Goal: Communication & Community: Answer question/provide support

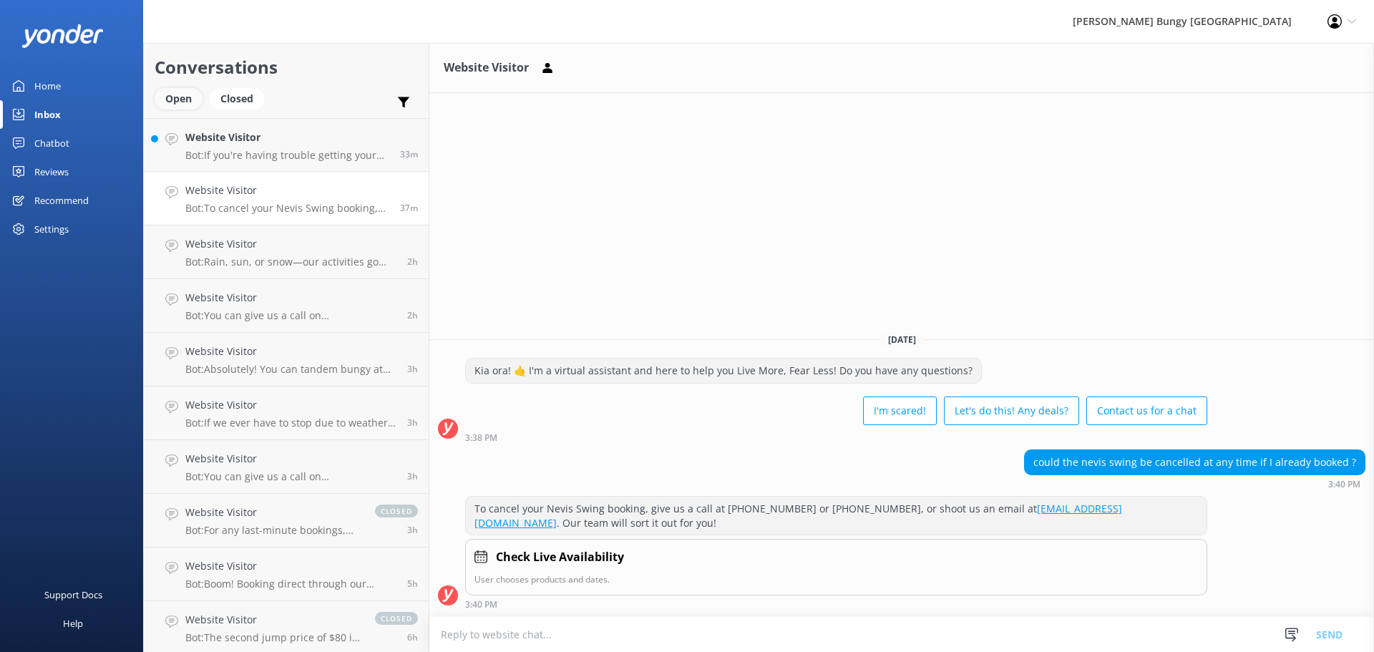
click at [186, 89] on div "Open" at bounding box center [179, 98] width 48 height 21
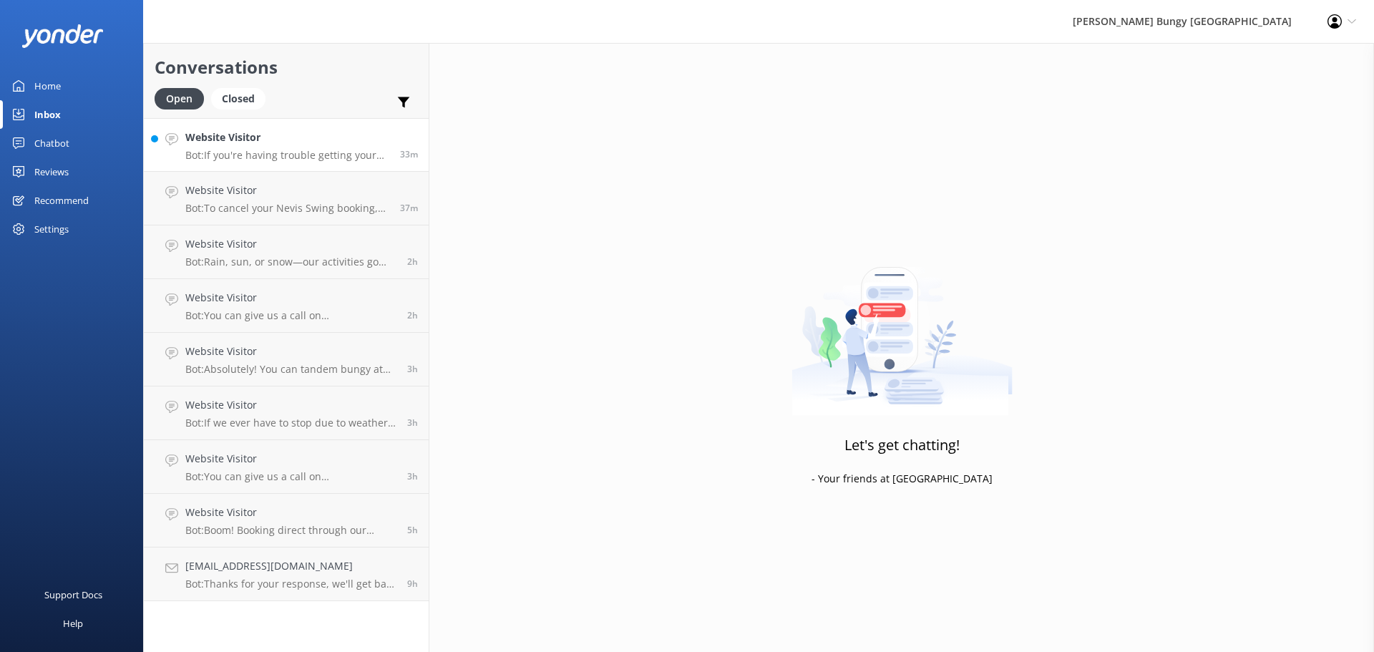
click at [329, 137] on h4 "Website Visitor" at bounding box center [287, 138] width 204 height 16
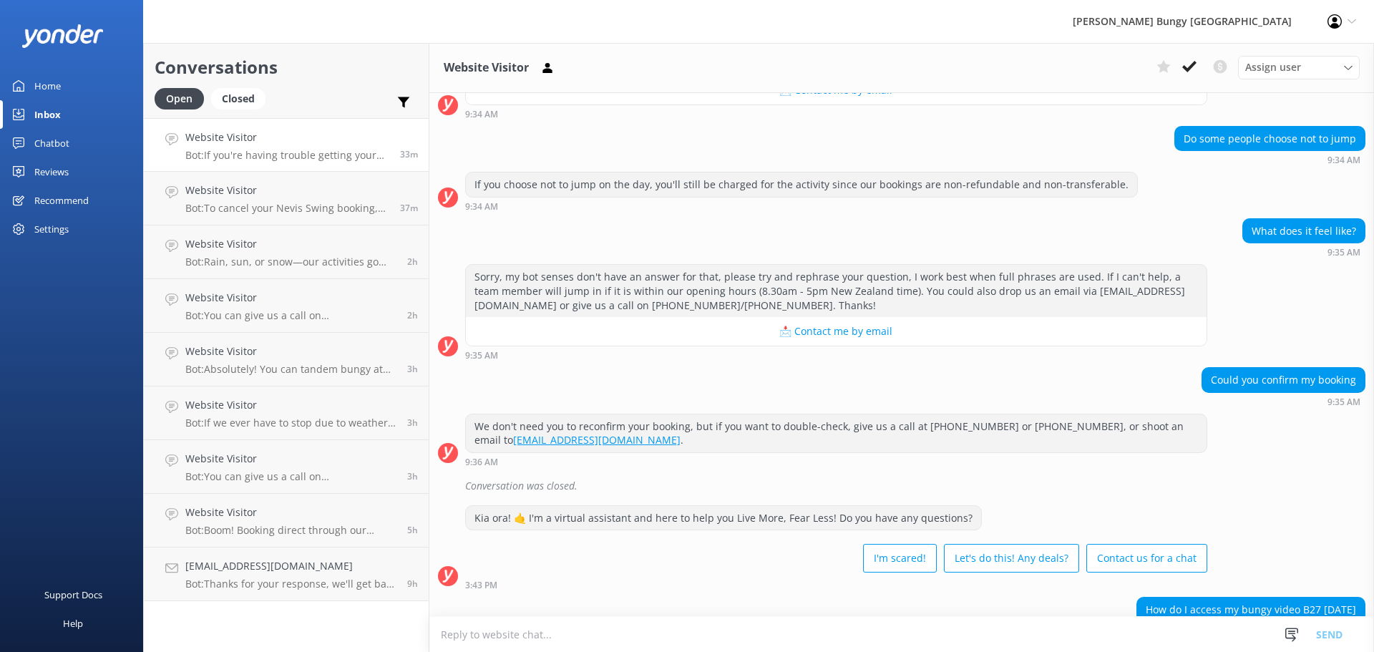
scroll to position [943, 0]
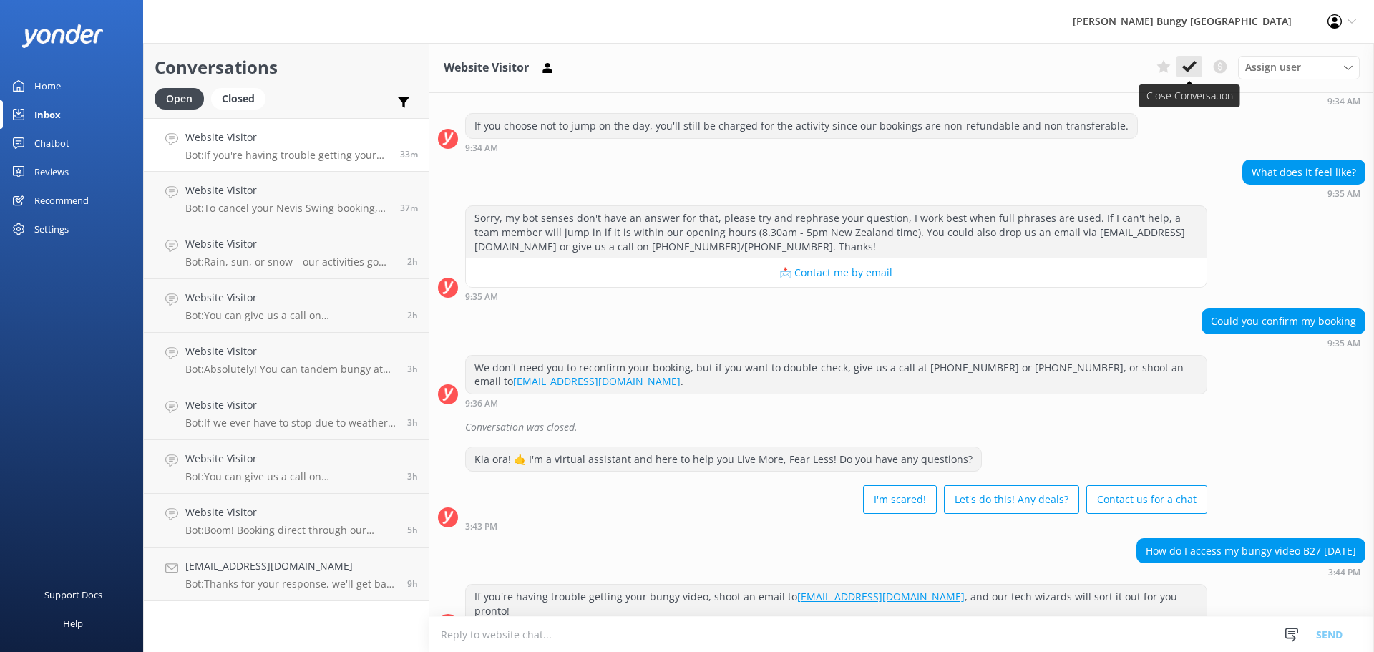
click at [1186, 68] on use at bounding box center [1189, 66] width 14 height 11
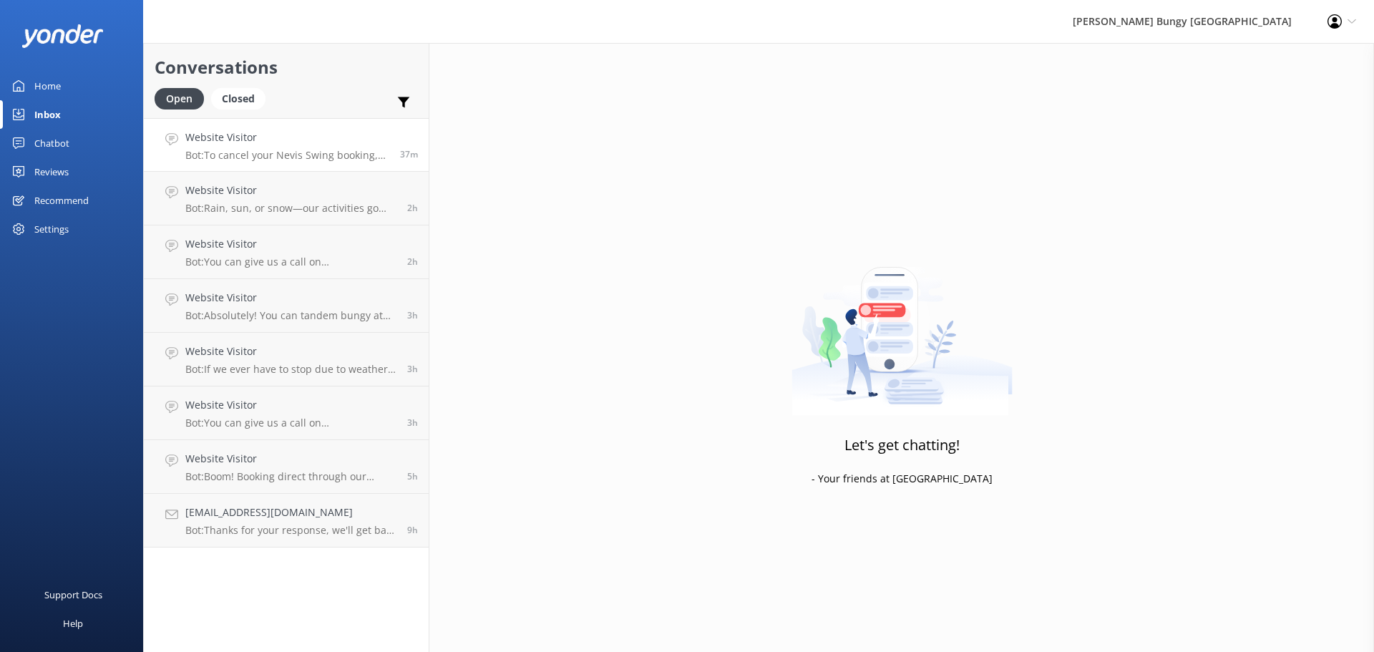
click at [285, 148] on div "Website Visitor Bot: To cancel your Nevis Swing booking, give us a call at [PHO…" at bounding box center [287, 145] width 204 height 31
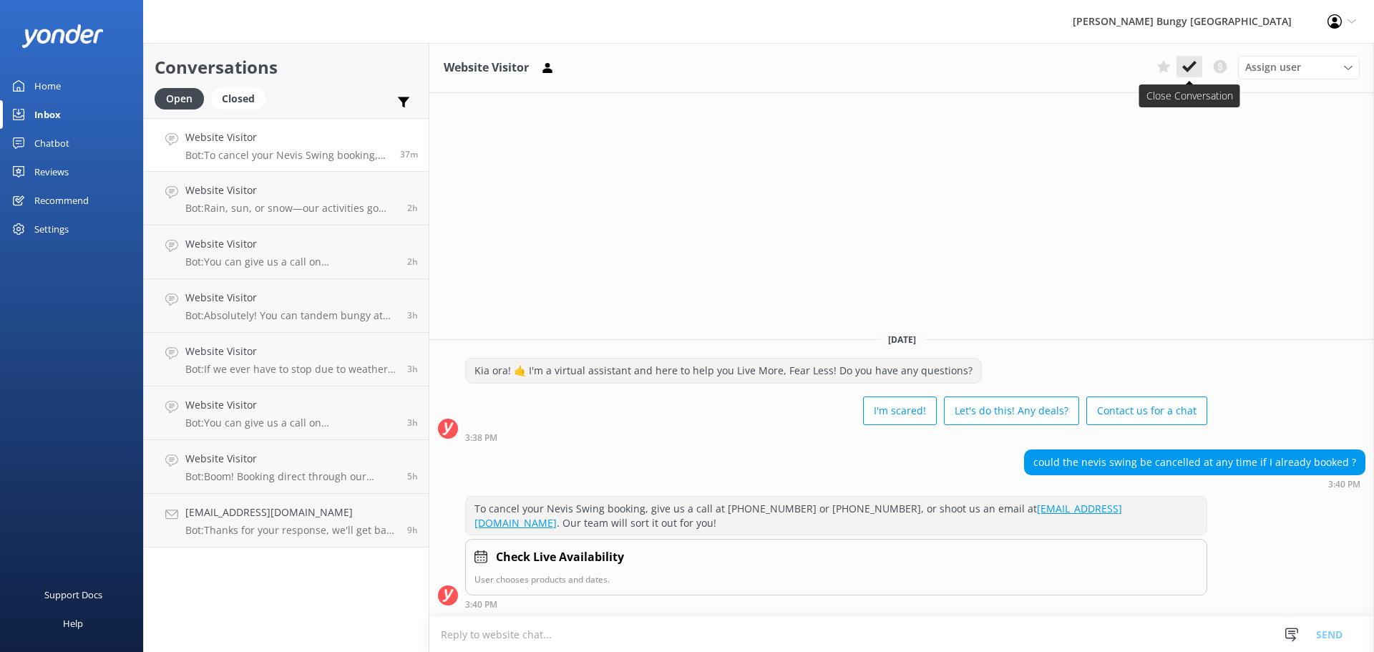
click at [1194, 66] on use at bounding box center [1189, 66] width 14 height 11
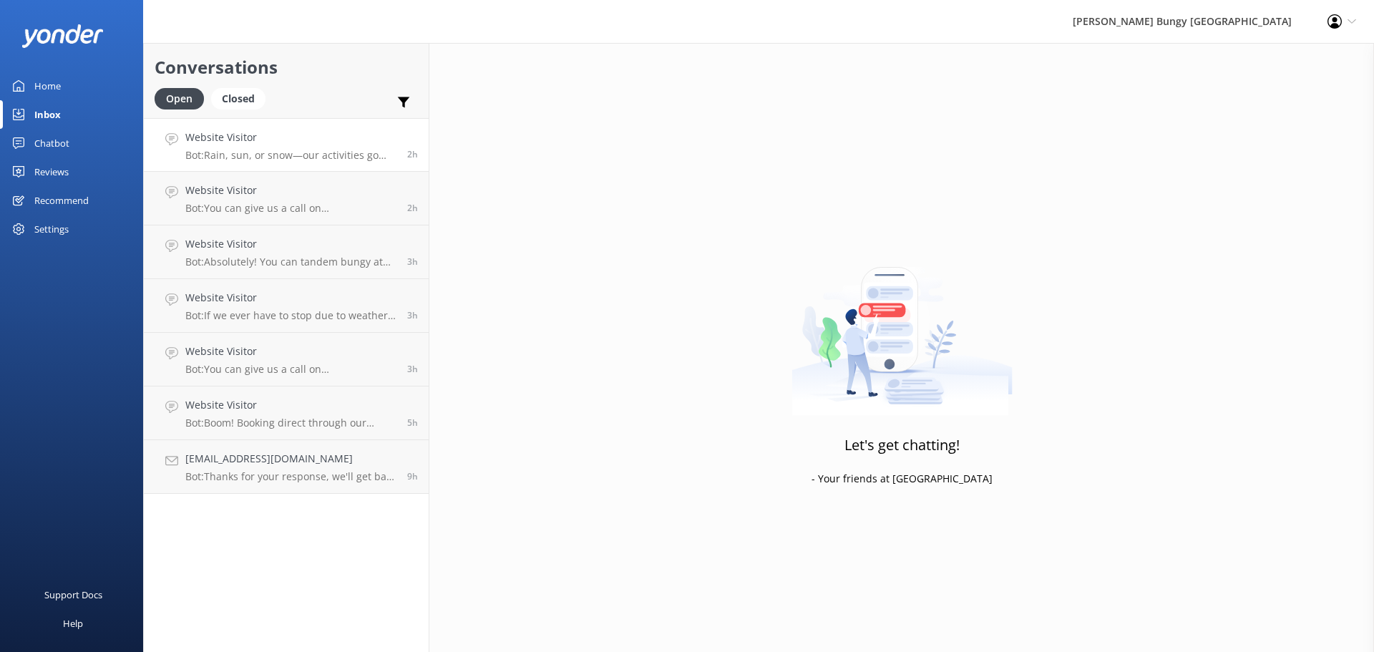
click at [298, 146] on div "Website Visitor Bot: Rain, sun, or snow—our activities go ahead in most weather…" at bounding box center [290, 145] width 211 height 31
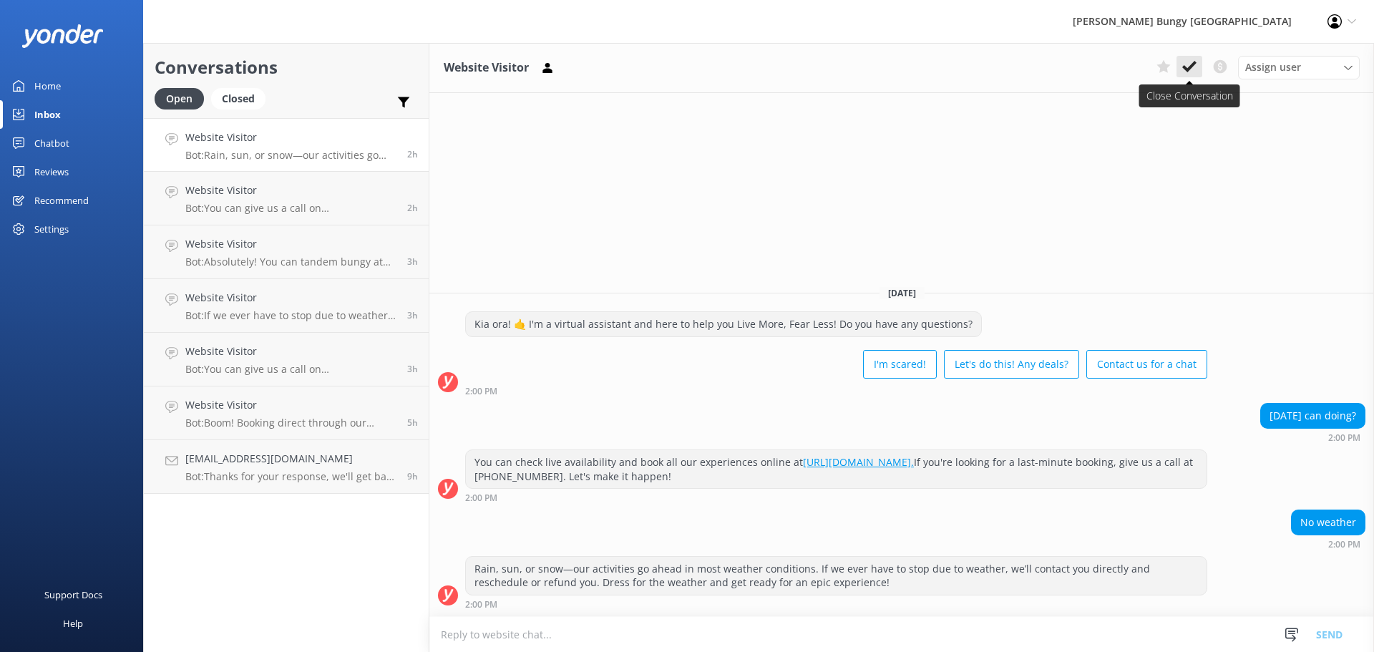
click at [1185, 64] on icon at bounding box center [1189, 66] width 14 height 14
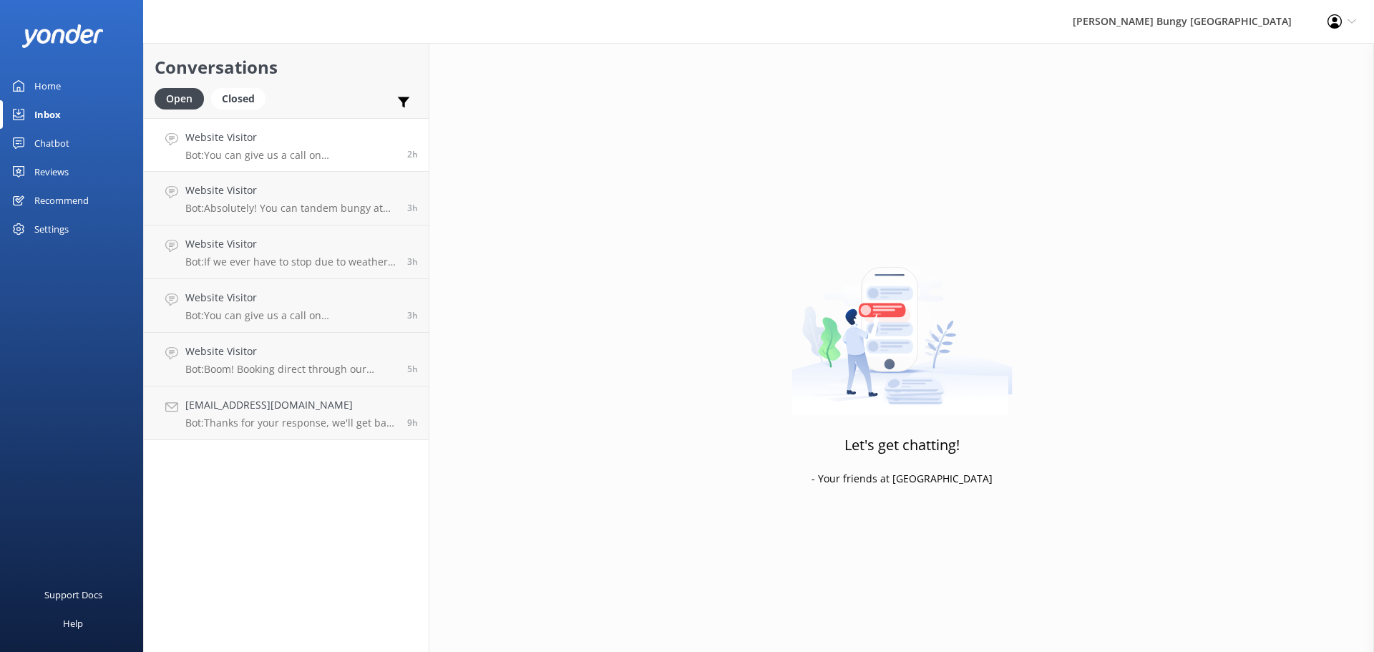
click at [336, 160] on p "Bot: You can give us a call on [PHONE_NUMBER] or [PHONE_NUMBER] to chat with a …" at bounding box center [290, 155] width 211 height 13
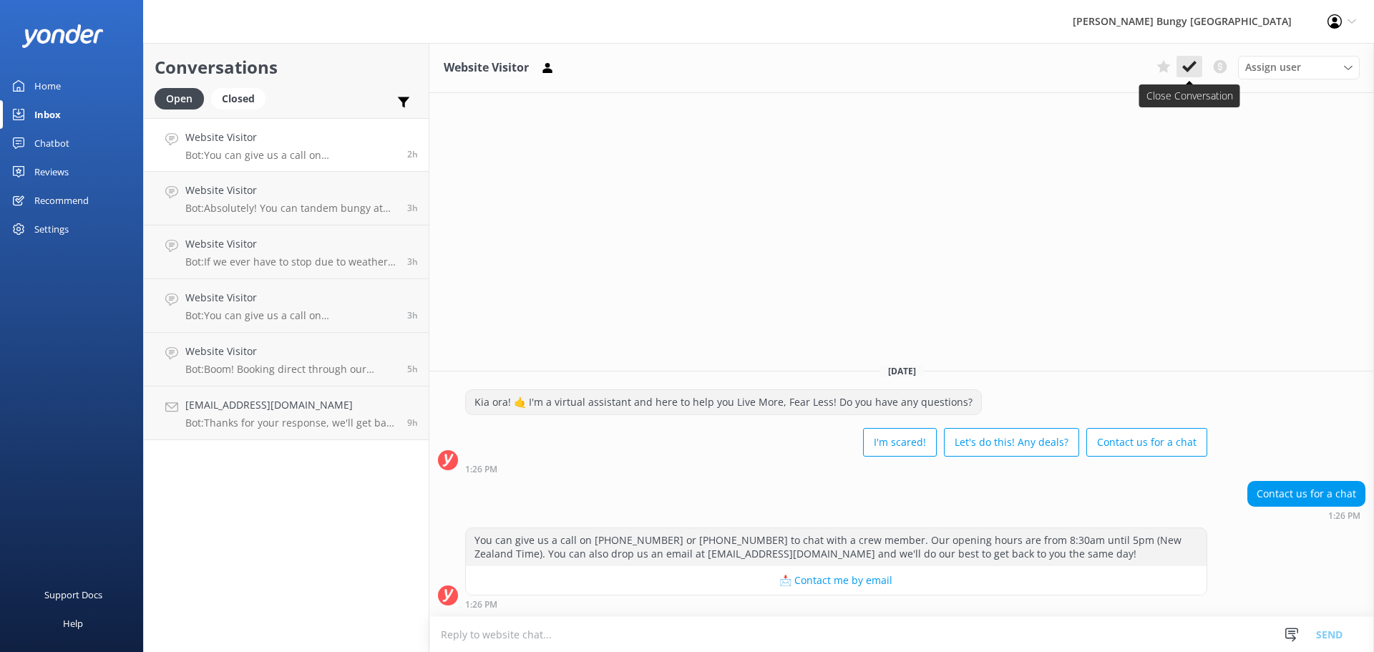
click at [1195, 74] on icon at bounding box center [1189, 66] width 14 height 14
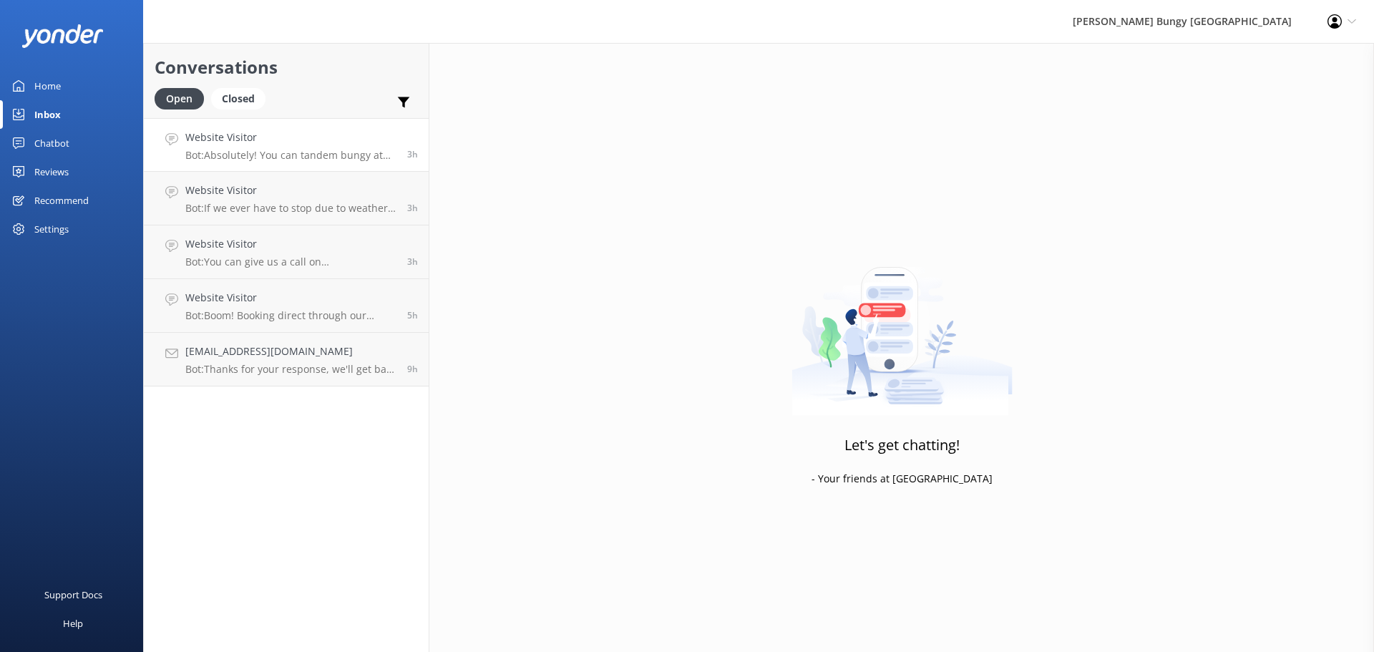
click at [336, 160] on p "Bot: Absolutely! You can tandem bungy at [GEOGRAPHIC_DATA], [GEOGRAPHIC_DATA], …" at bounding box center [290, 155] width 211 height 13
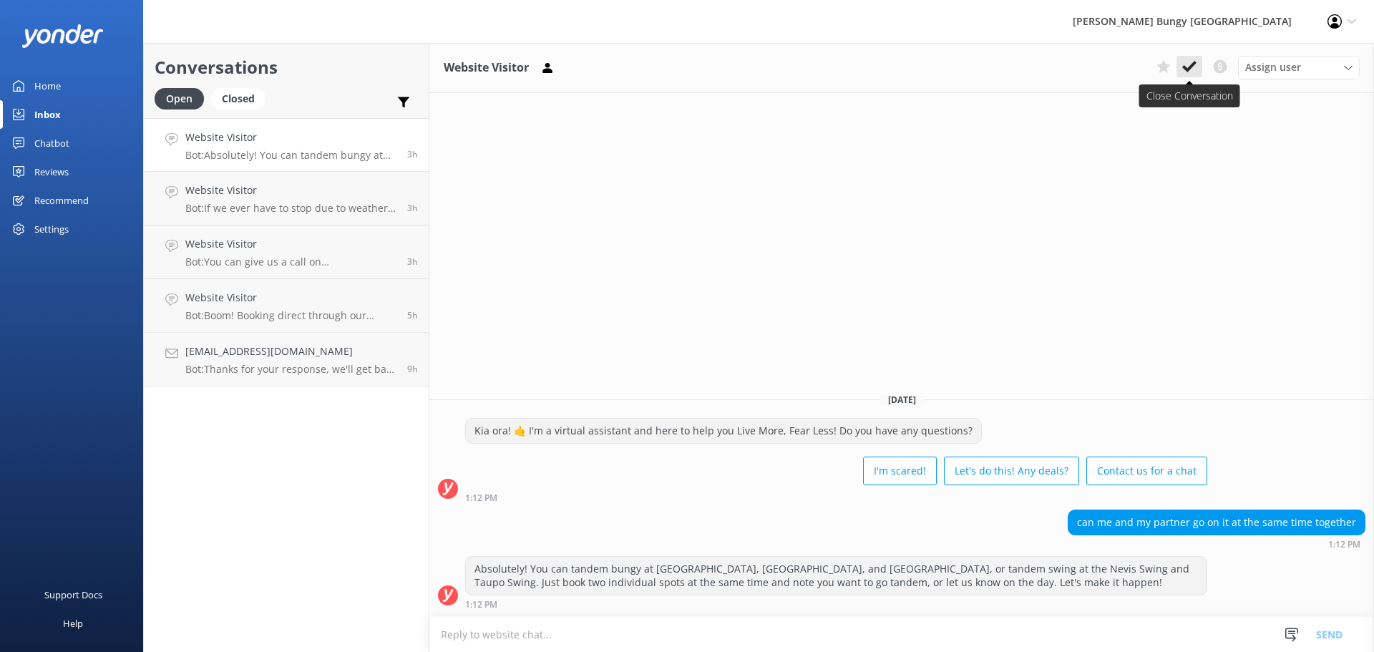
click at [1200, 67] on button at bounding box center [1190, 66] width 26 height 21
